Goal: Check status: Check status

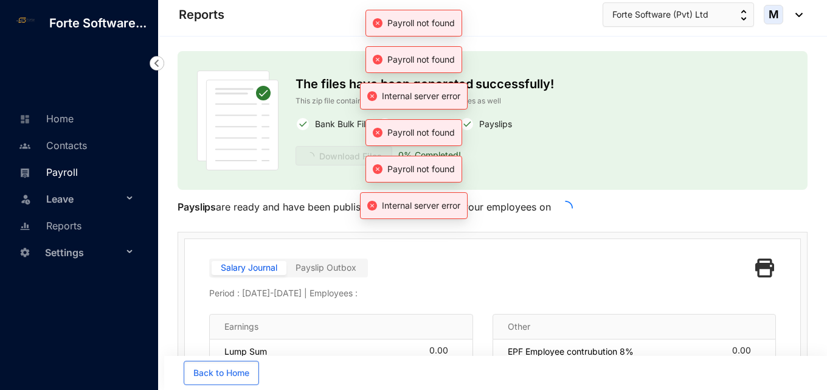
click at [64, 166] on link "Payroll" at bounding box center [47, 172] width 62 height 12
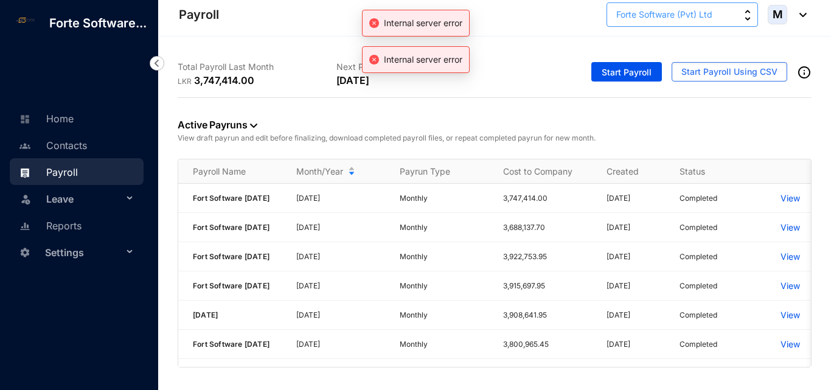
click at [672, 14] on span "Forte Software (Pvt) Ltd" at bounding box center [664, 14] width 96 height 13
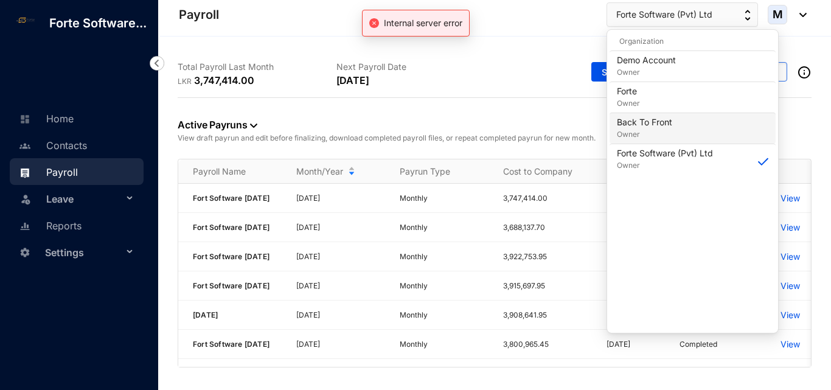
click at [649, 126] on p "Back To Front" at bounding box center [644, 122] width 55 height 12
